Goal: Task Accomplishment & Management: Use online tool/utility

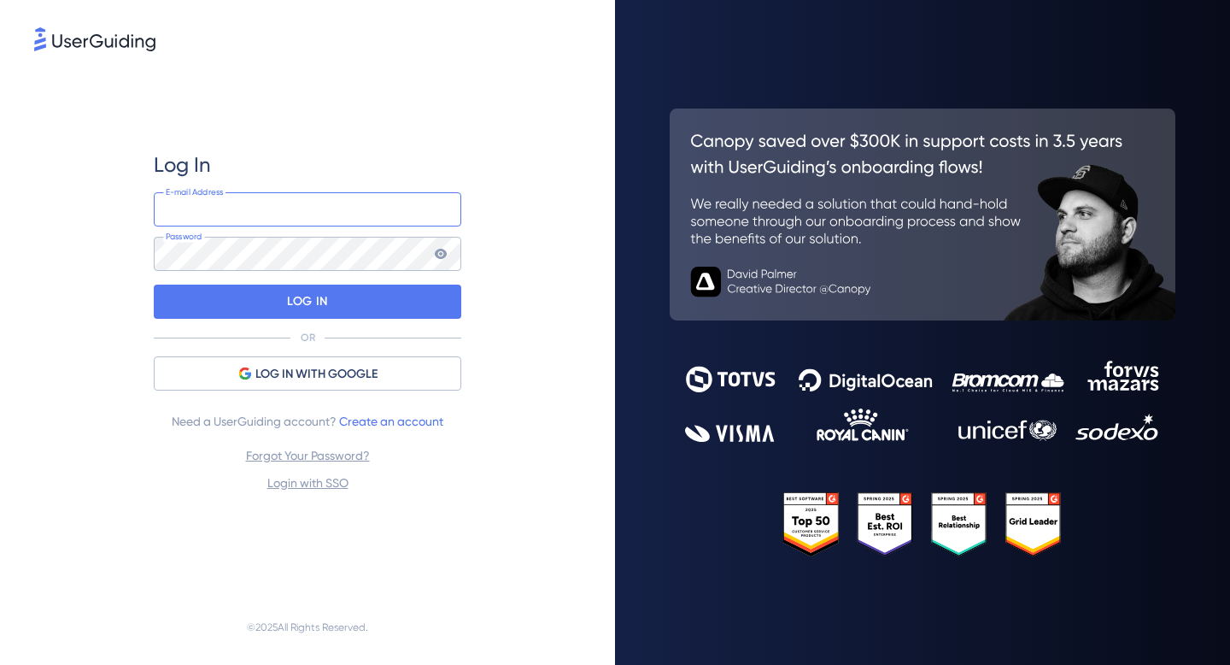
click at [253, 202] on input "email" at bounding box center [307, 209] width 307 height 34
type input "[PERSON_NAME][EMAIL_ADDRESS][DOMAIN_NAME]"
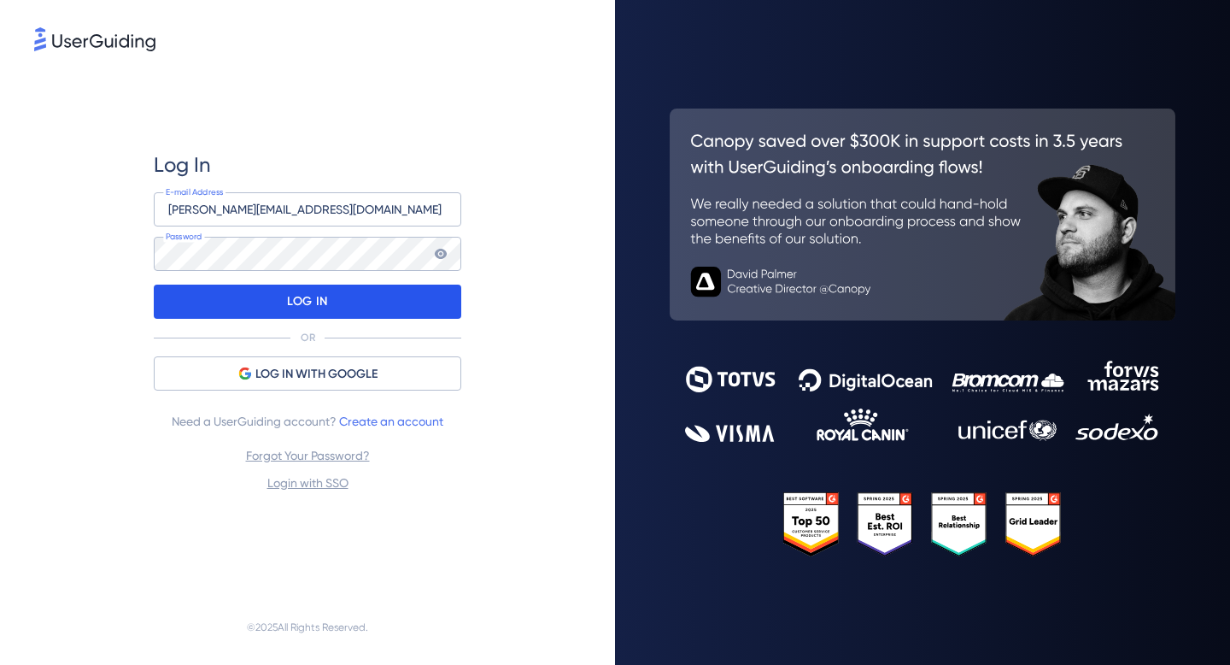
click at [337, 298] on div "LOG IN" at bounding box center [307, 301] width 307 height 34
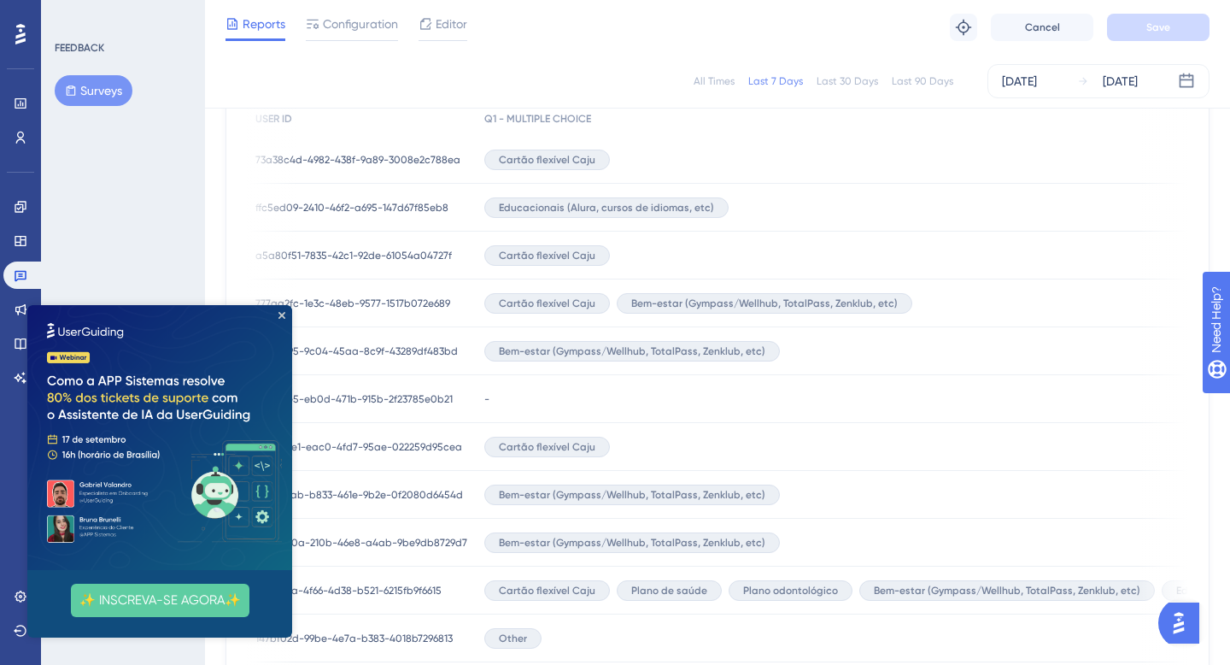
scroll to position [0, 6]
click at [281, 315] on icon "Close Preview" at bounding box center [281, 315] width 7 height 7
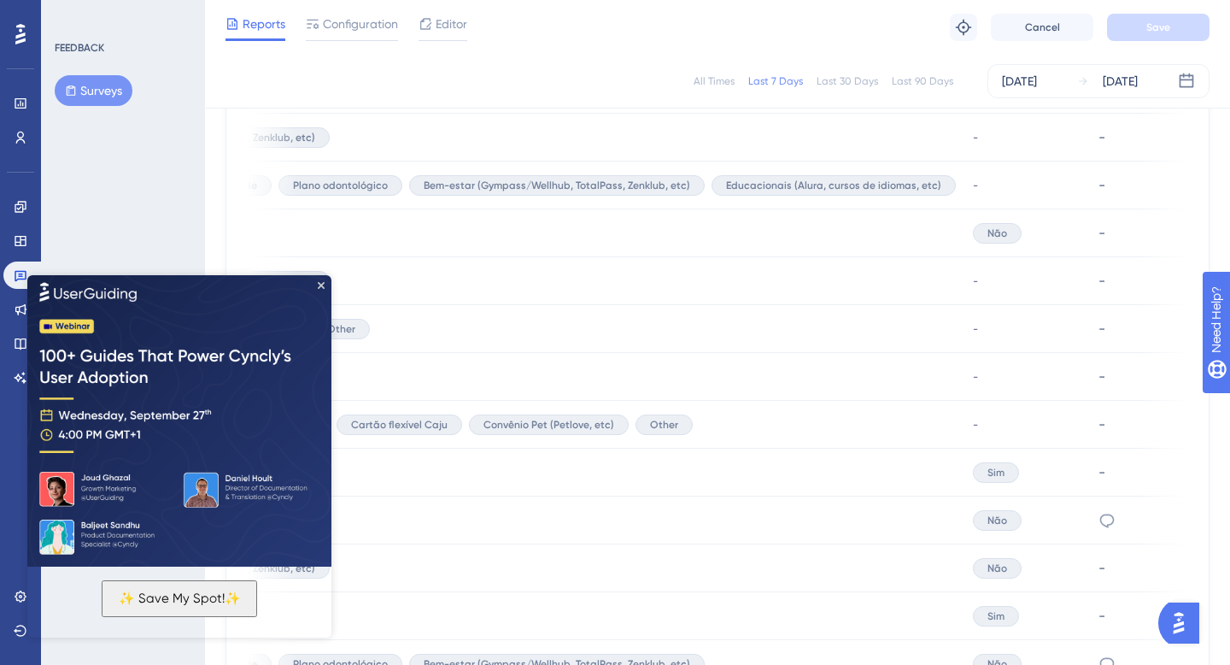
scroll to position [979, 0]
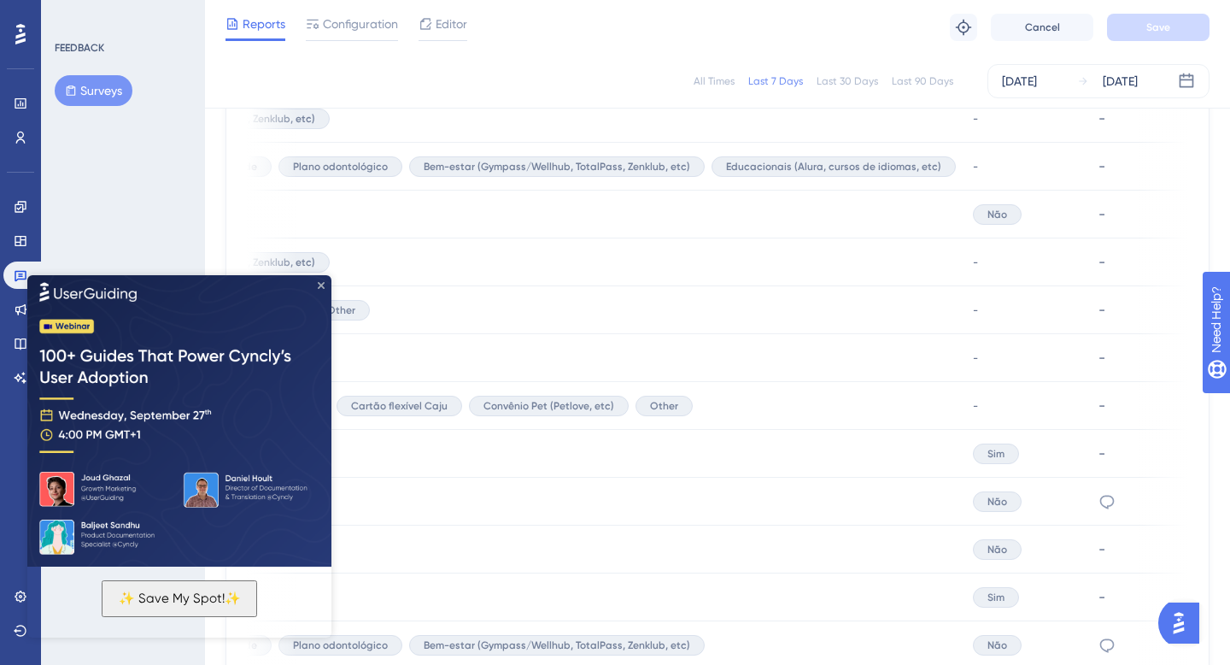
click at [320, 284] on icon "Close Preview" at bounding box center [321, 284] width 7 height 7
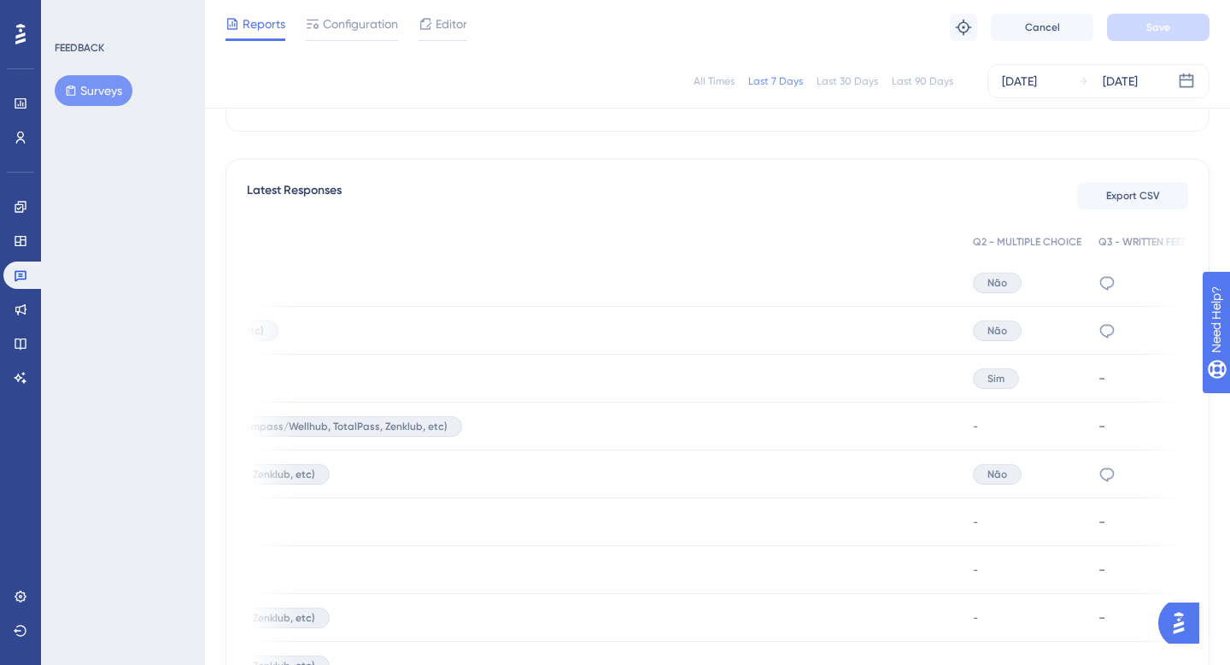
scroll to position [0, 0]
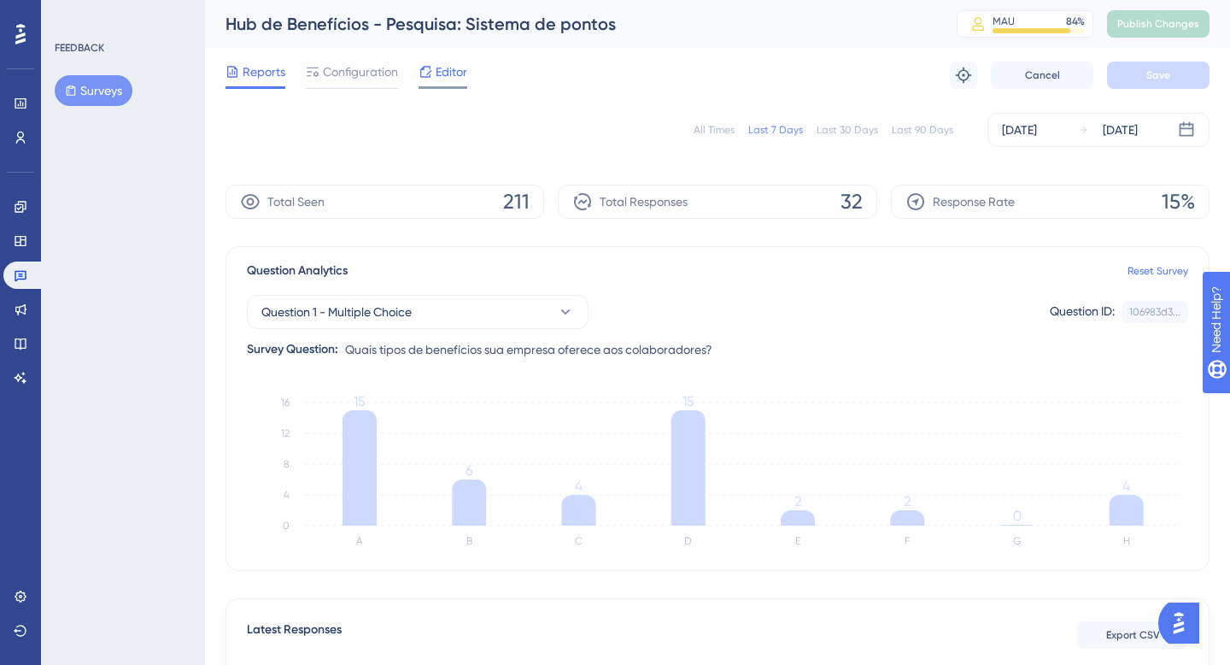
click at [442, 70] on span "Editor" at bounding box center [452, 71] width 32 height 20
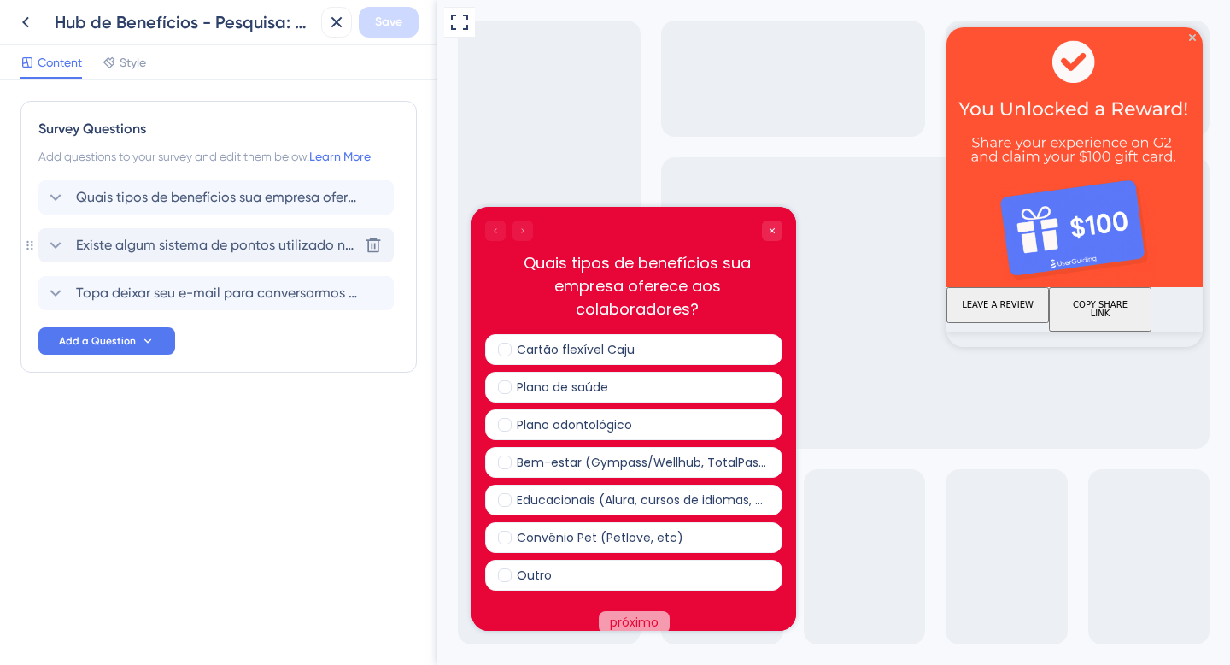
click at [205, 242] on span "Existe algum sistema de pontos utilizado na escolha desses benefícios pelos col…" at bounding box center [217, 245] width 282 height 20
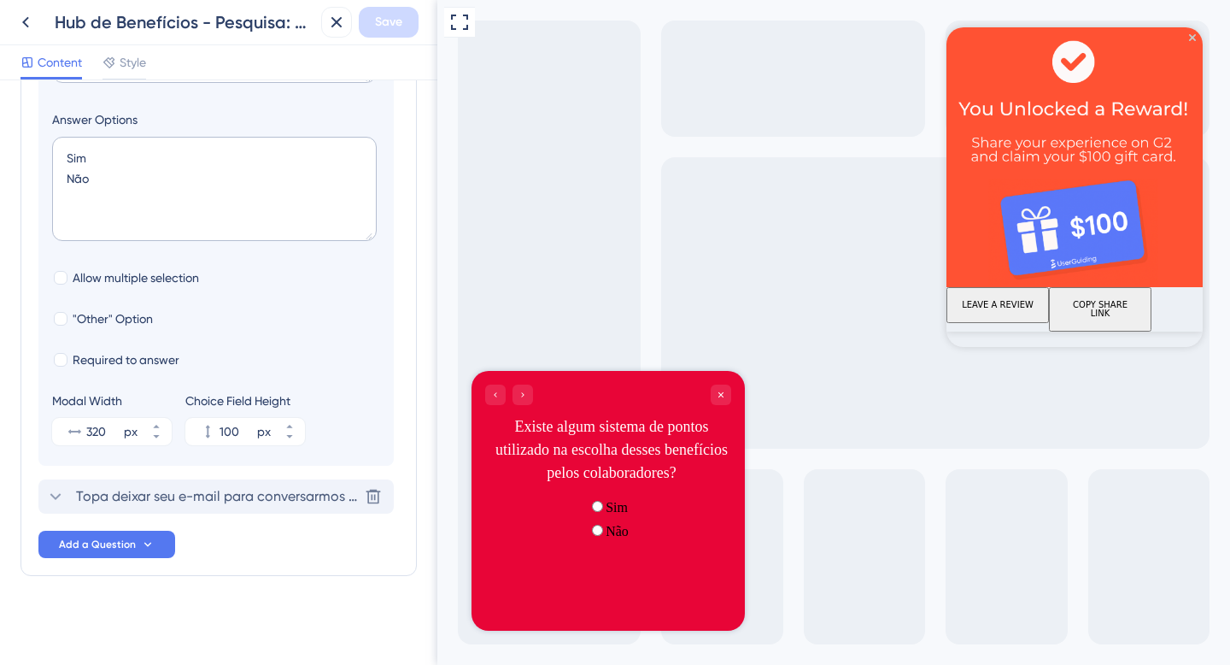
click at [244, 499] on span "Topa deixar seu e-mail para conversarmos sobre esse tema?" at bounding box center [217, 496] width 282 height 20
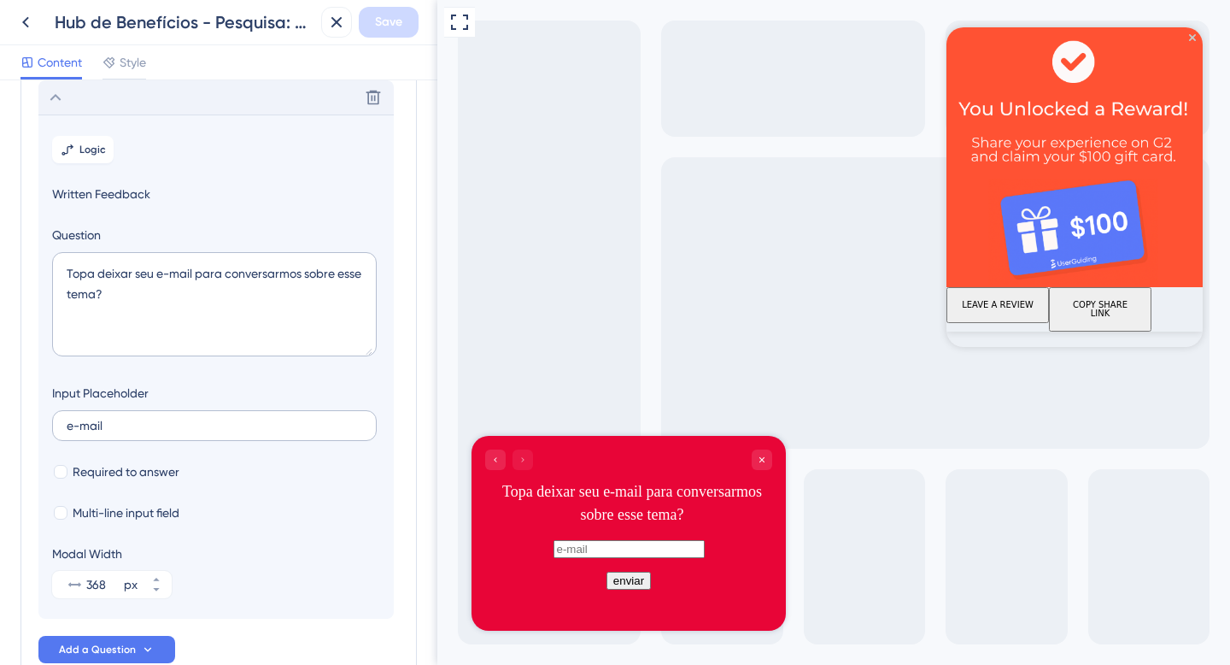
click at [127, 437] on label "e-mail" at bounding box center [214, 425] width 325 height 31
click at [127, 431] on input "e-mail" at bounding box center [215, 425] width 296 height 12
type input "e-mail corporativo"
click at [391, 35] on button "Save" at bounding box center [389, 22] width 60 height 31
click at [26, 26] on icon at bounding box center [25, 22] width 20 height 20
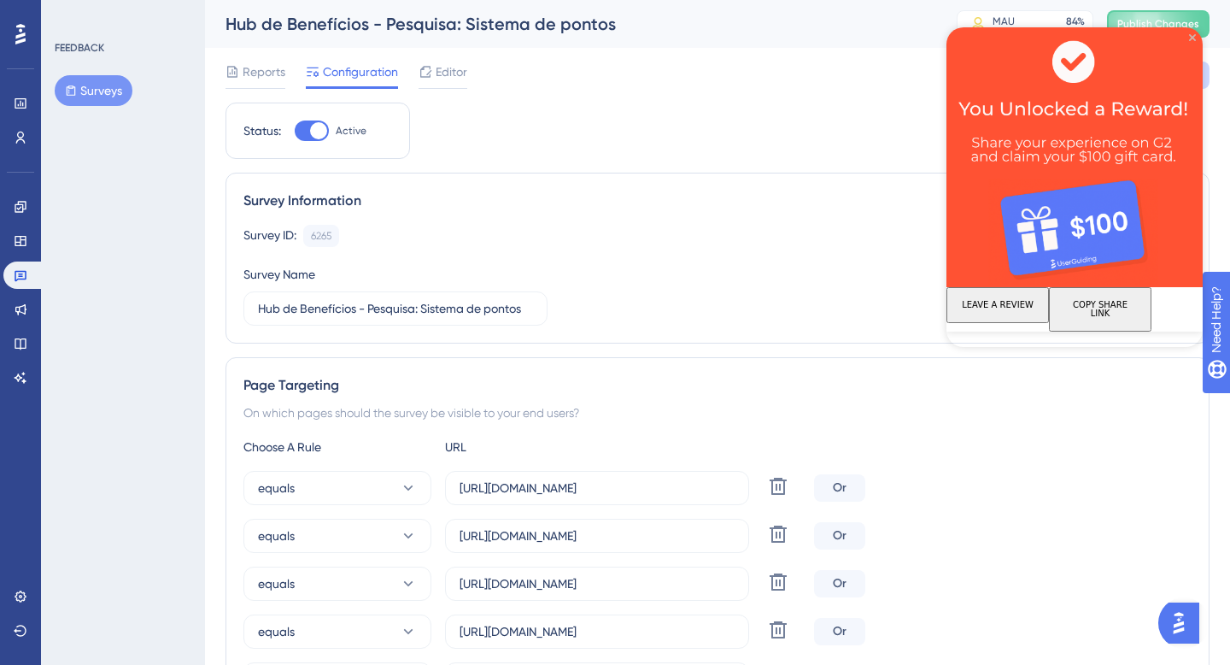
click at [1192, 35] on icon "Close Preview" at bounding box center [1192, 37] width 7 height 7
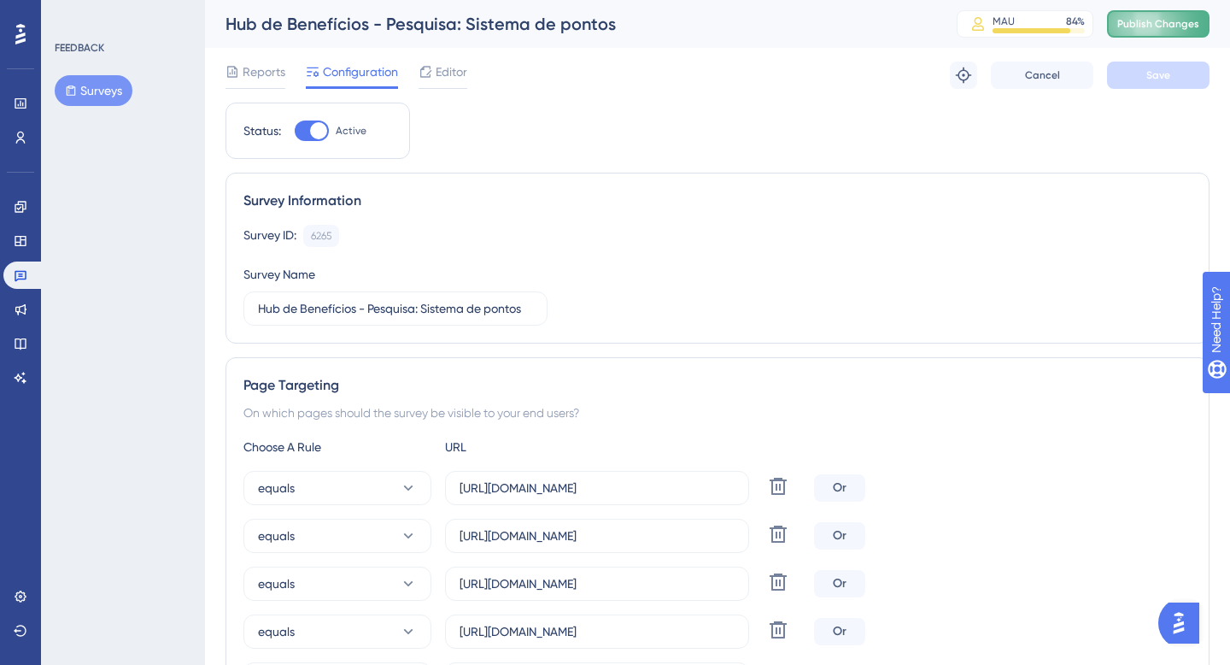
click at [1163, 24] on span "Publish Changes" at bounding box center [1158, 24] width 82 height 14
